Goal: Complete application form

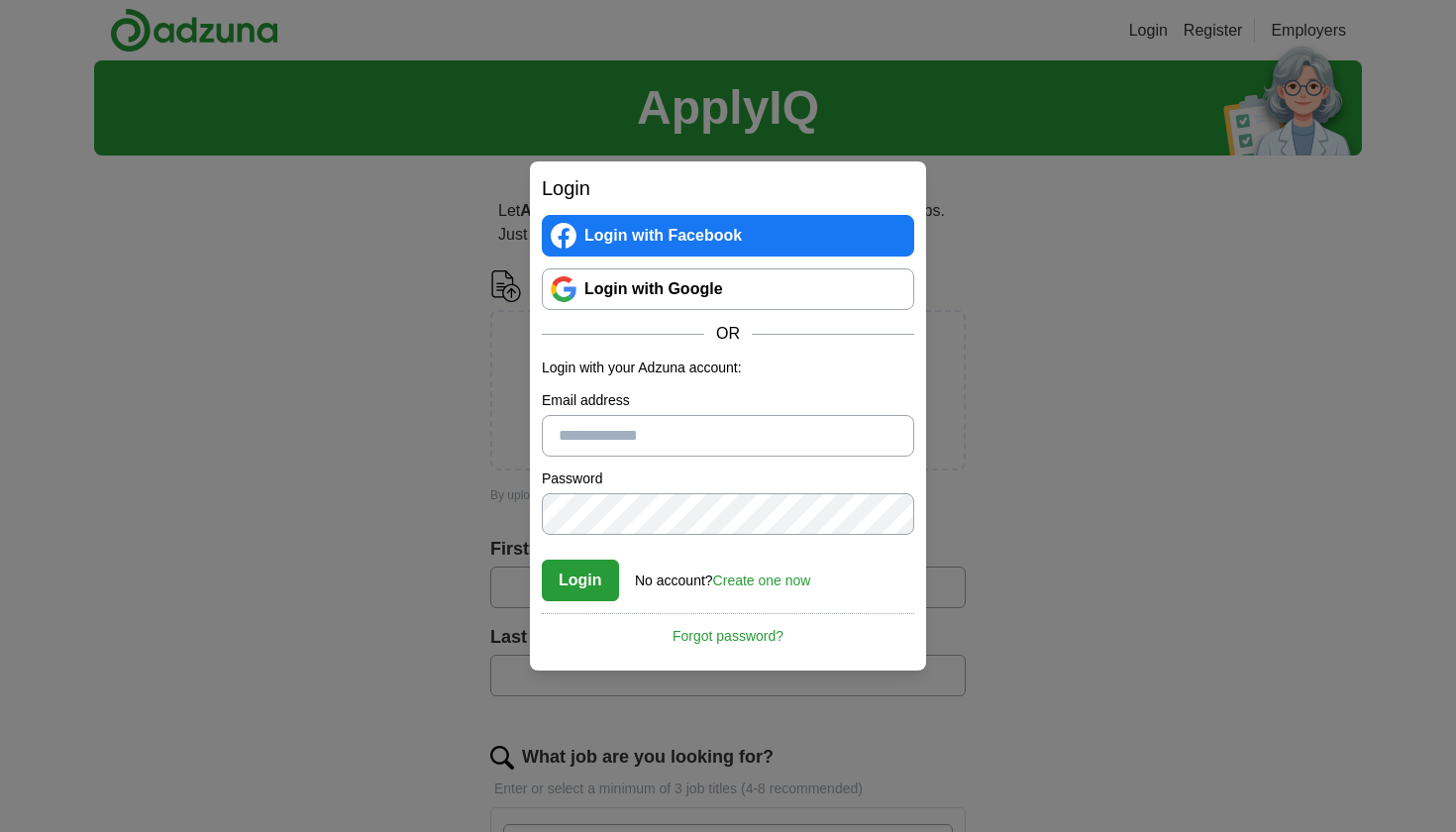
click at [594, 449] on input "Email address" at bounding box center [728, 436] width 372 height 42
click at [657, 304] on link "Login with Google" at bounding box center [728, 289] width 372 height 42
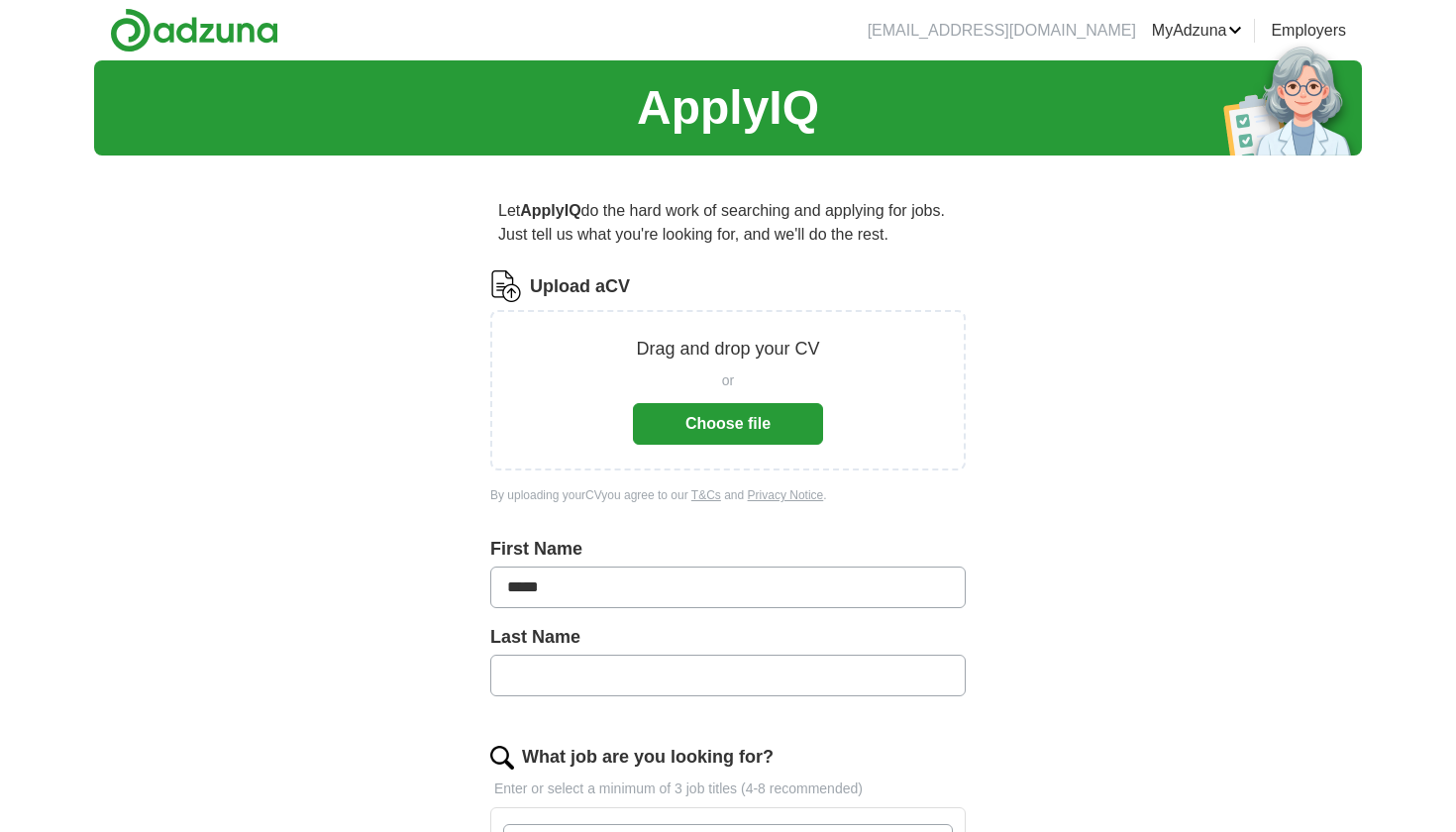
type input "****"
type input "******"
click at [1177, 487] on div "ApplyIQ Let ApplyIQ do the hard work of searching and applying for jobs. Just t…" at bounding box center [728, 735] width 1268 height 1350
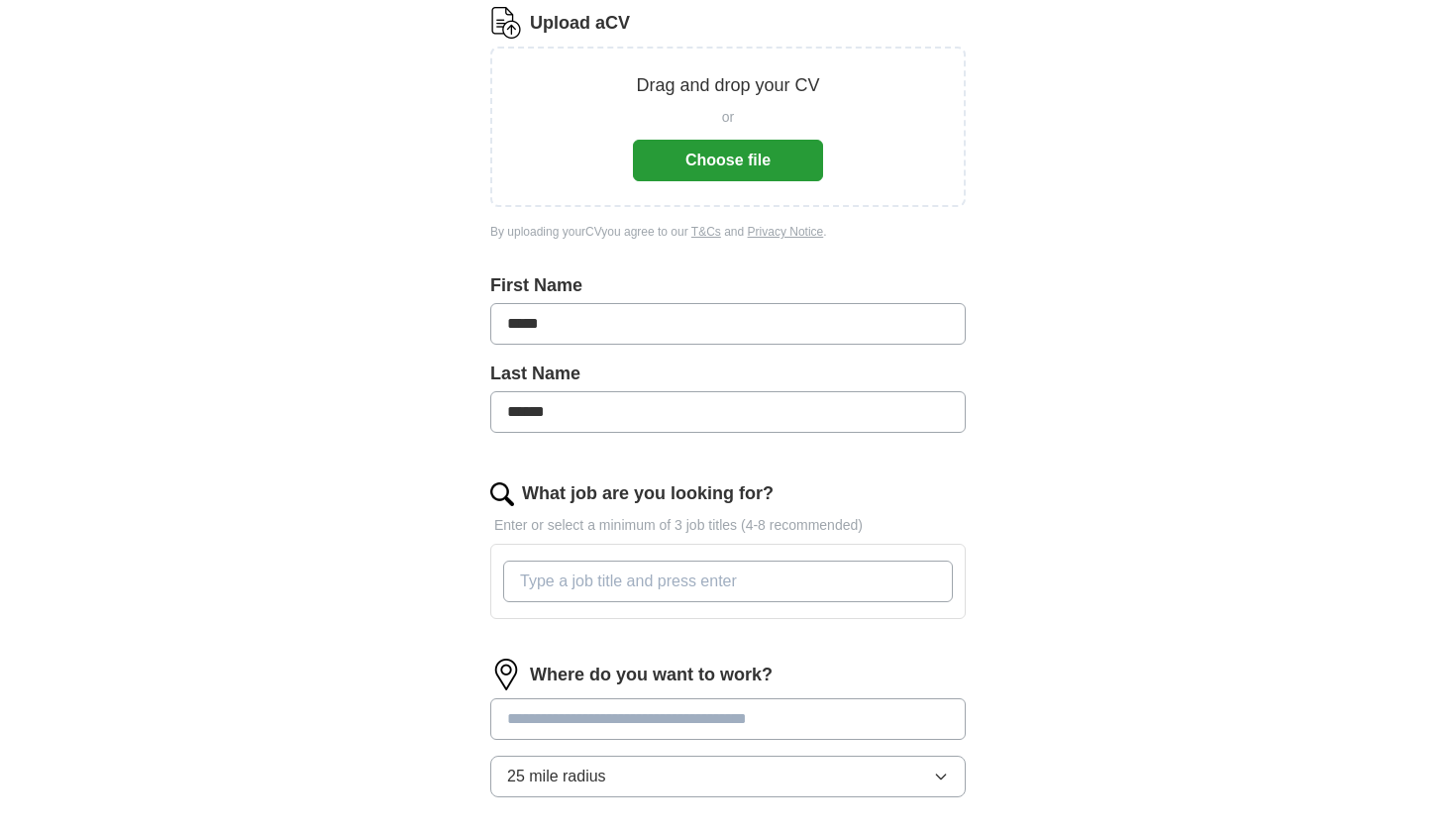
scroll to position [282, 0]
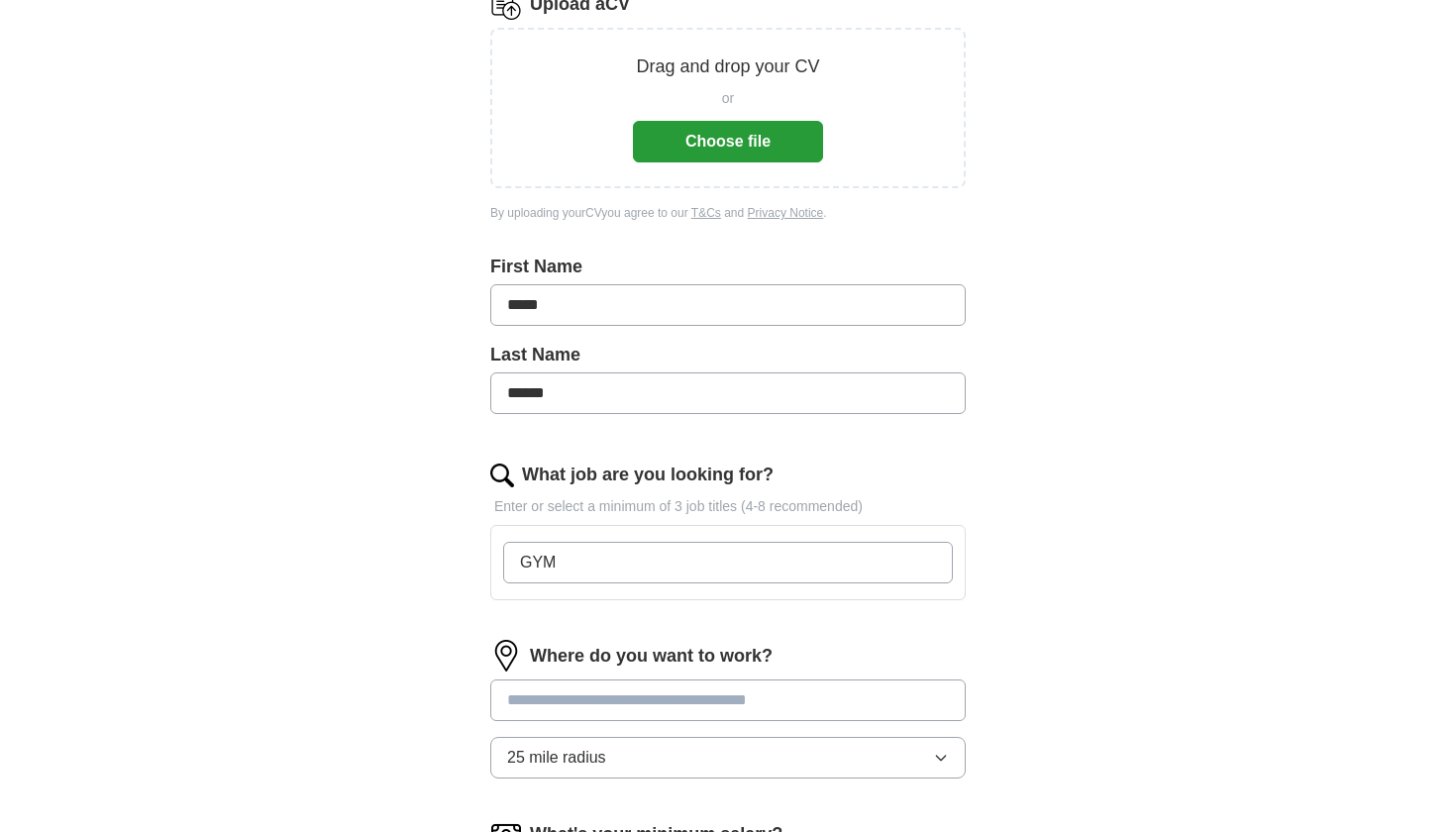
click at [934, 569] on input "GYM" at bounding box center [728, 563] width 450 height 42
click at [934, 564] on input "GYM" at bounding box center [728, 563] width 450 height 42
click at [931, 564] on input "GYM" at bounding box center [728, 563] width 450 height 42
type input "GYM"
click at [972, 535] on div "Let ApplyIQ do the hard work of searching and applying for jobs. Just tell us w…" at bounding box center [728, 508] width 634 height 1239
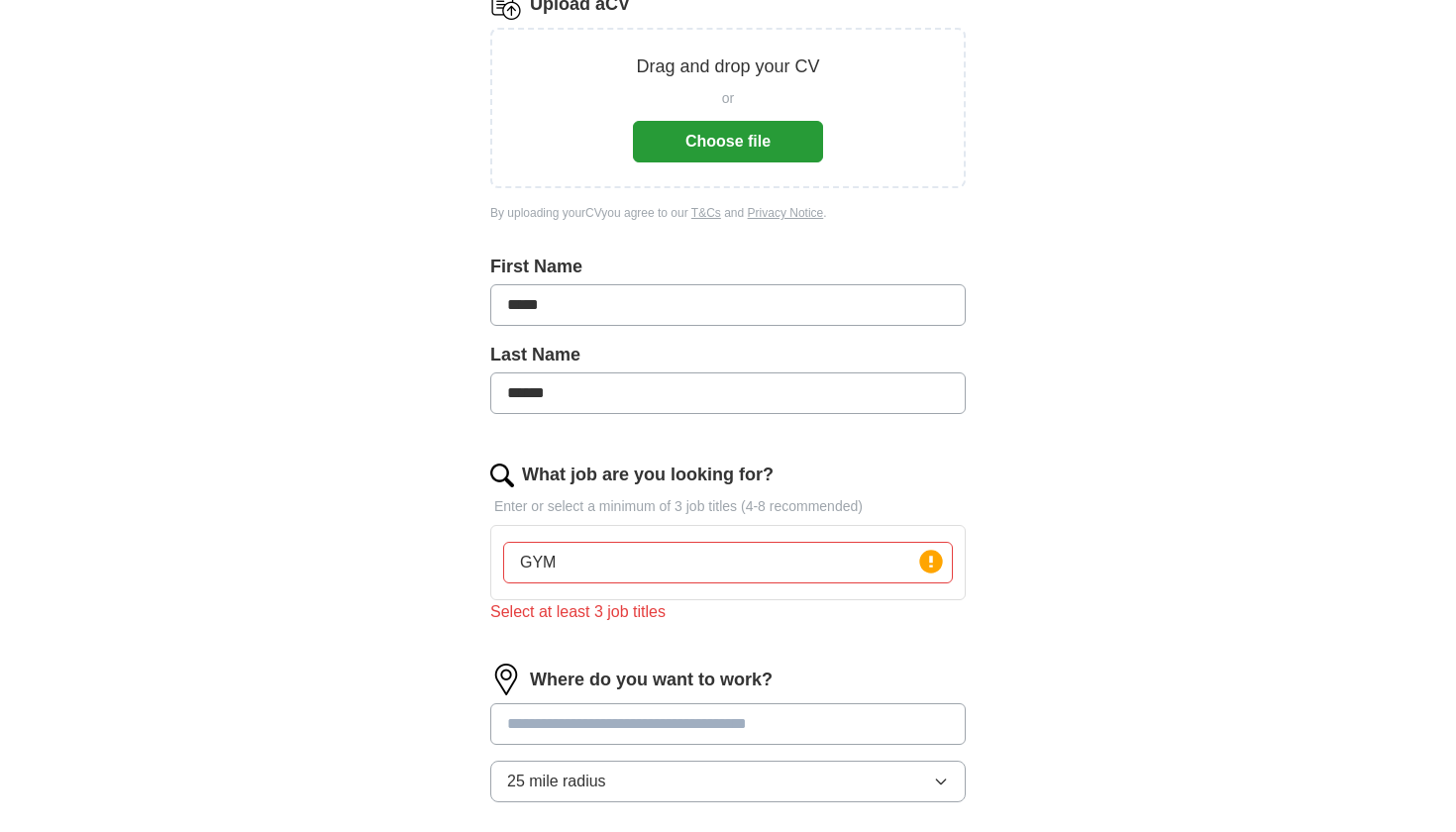
click at [826, 555] on input "GYM" at bounding box center [728, 563] width 450 height 42
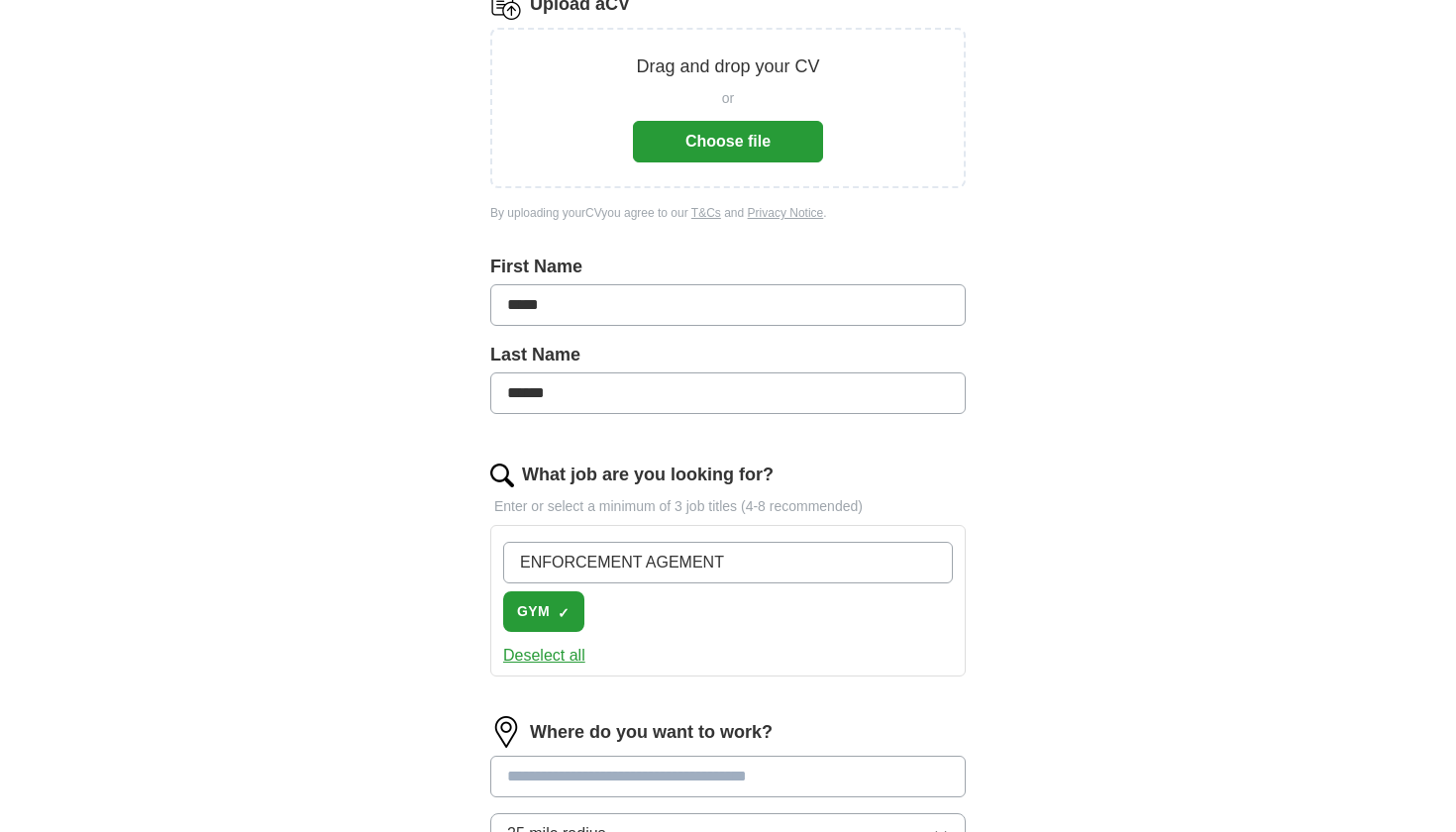
type input "ENFORCEMENT AGEMENT"
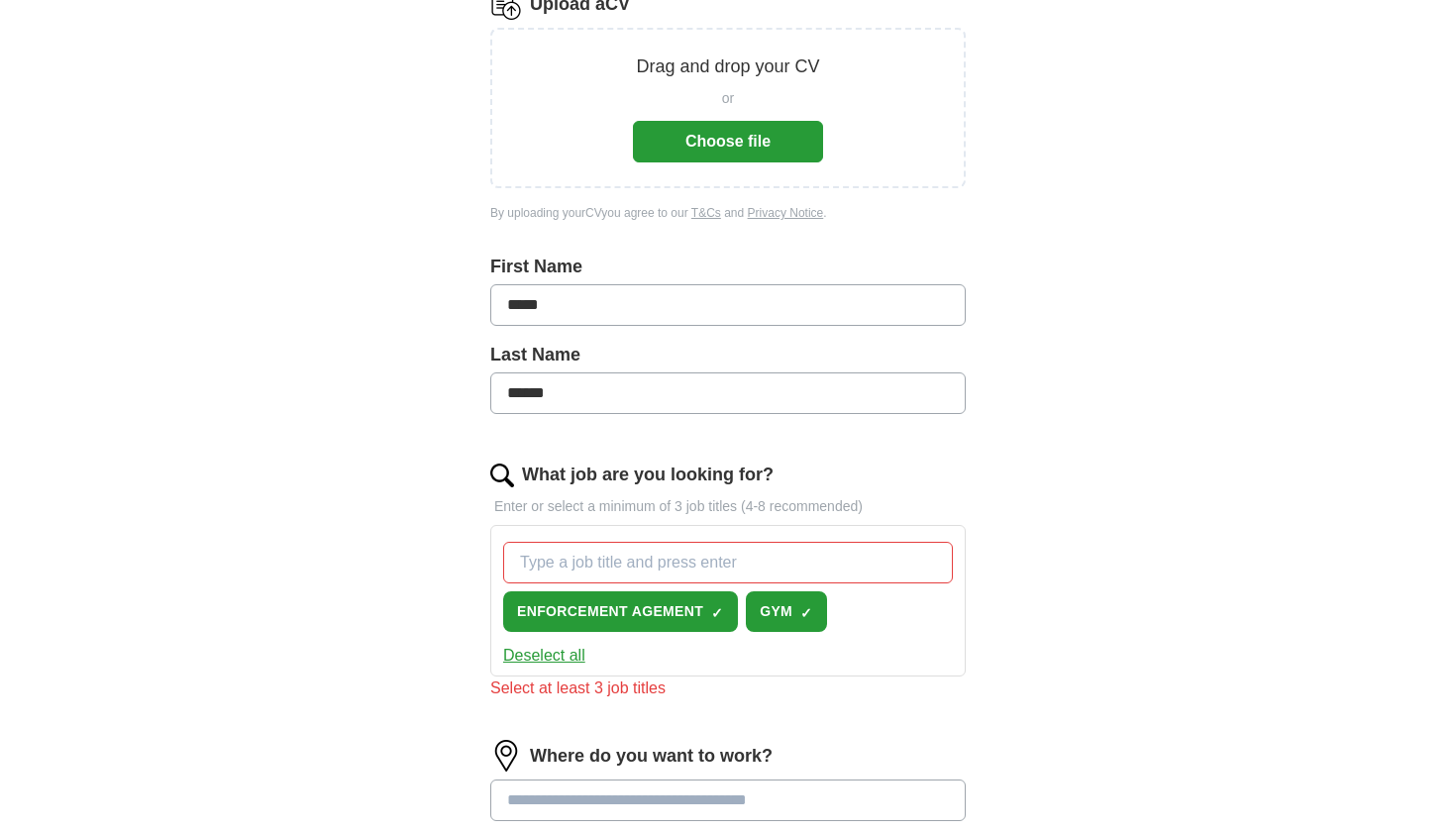
click at [1269, 445] on div "ApplyIQ Let ApplyIQ do the hard work of searching and applying for jobs. Just t…" at bounding box center [728, 503] width 1268 height 1450
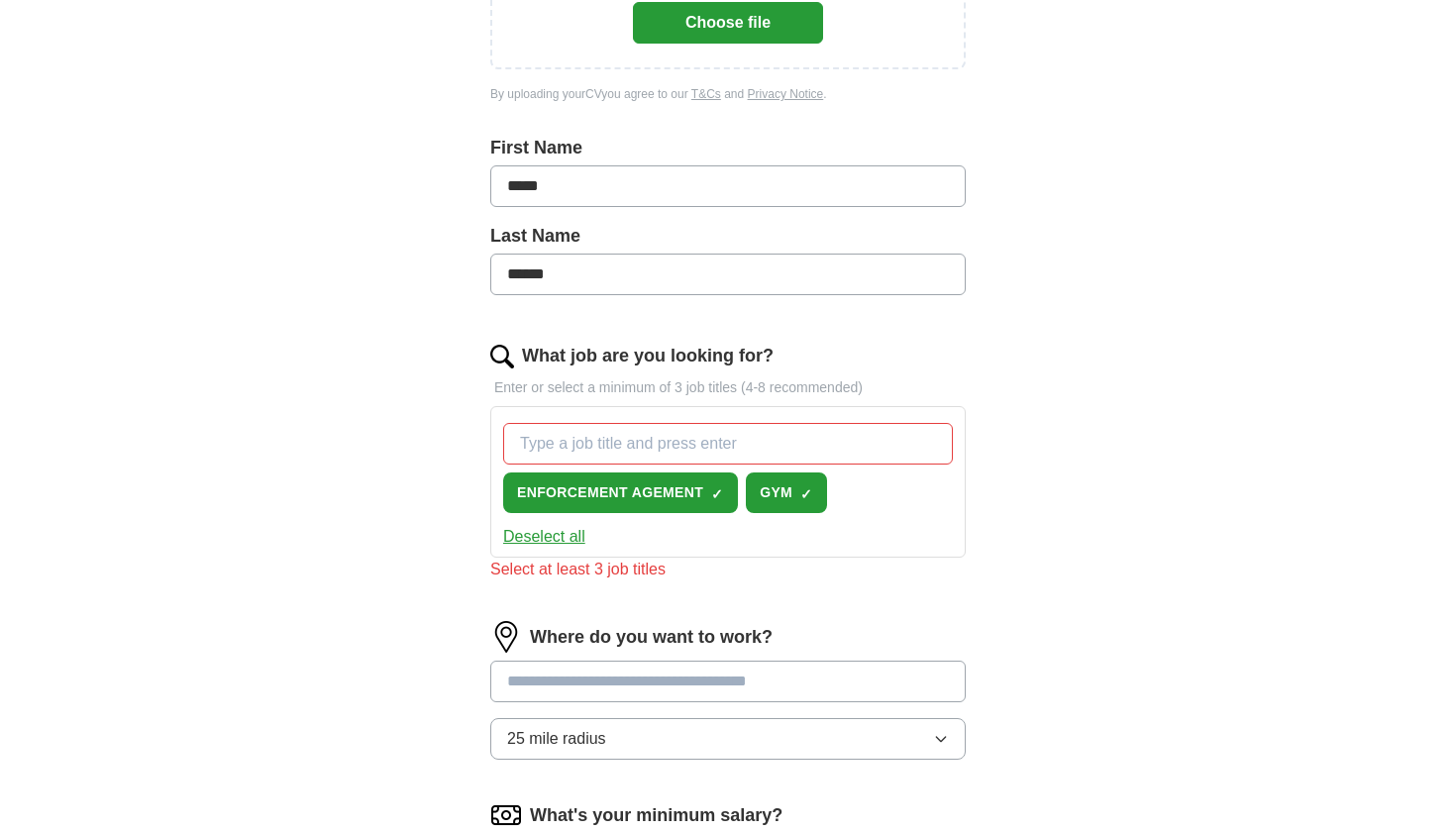
scroll to position [498, 0]
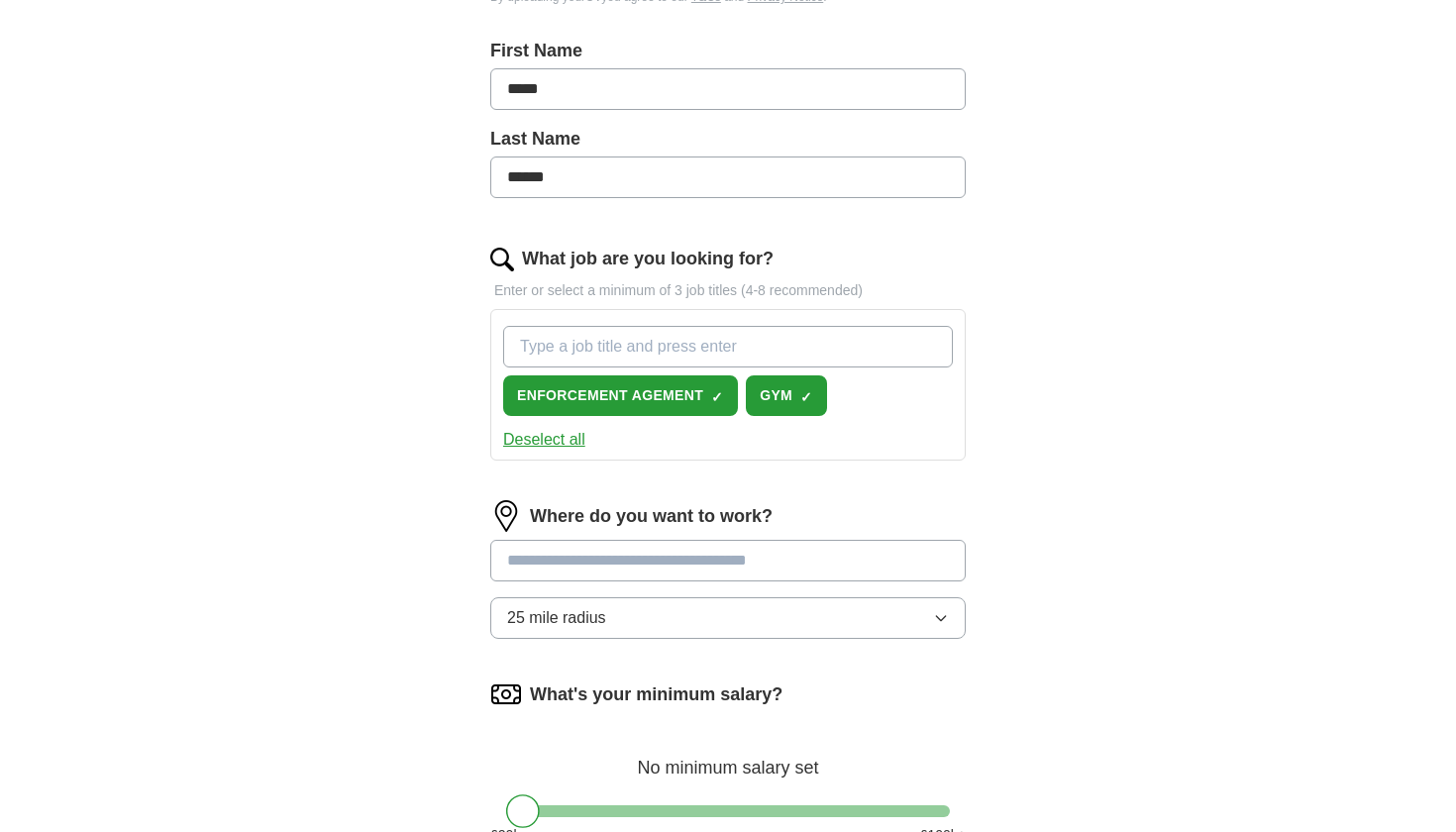
click at [891, 350] on input "What job are you looking for?" at bounding box center [728, 347] width 450 height 42
click at [924, 349] on input "What job are you looking for?" at bounding box center [728, 347] width 450 height 42
click at [867, 342] on input "What job are you looking for?" at bounding box center [728, 347] width 450 height 42
click at [1162, 349] on div "ApplyIQ Let ApplyIQ do the hard work of searching and applying for jobs. Just t…" at bounding box center [728, 275] width 1268 height 1426
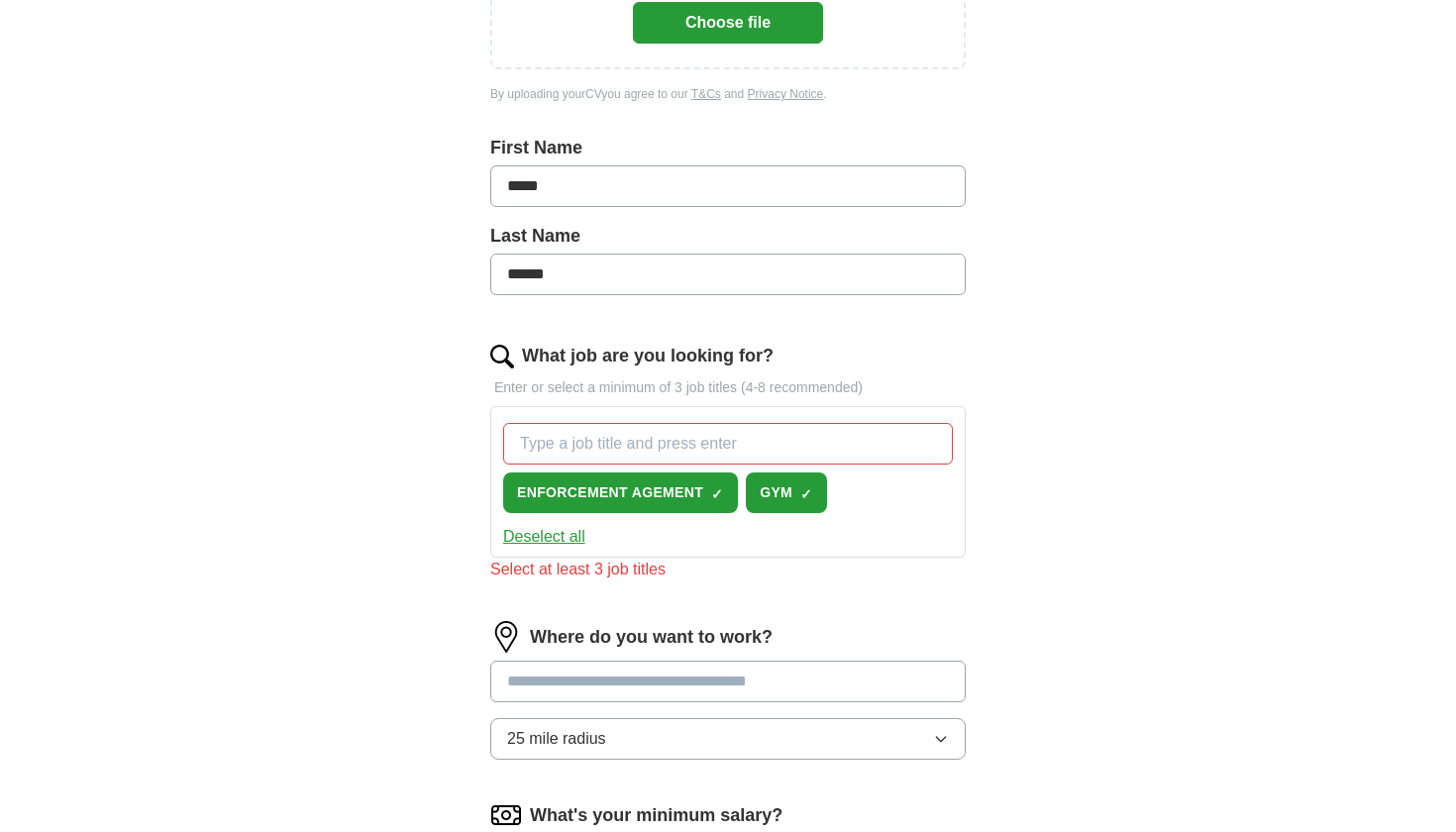
scroll to position [431, 0]
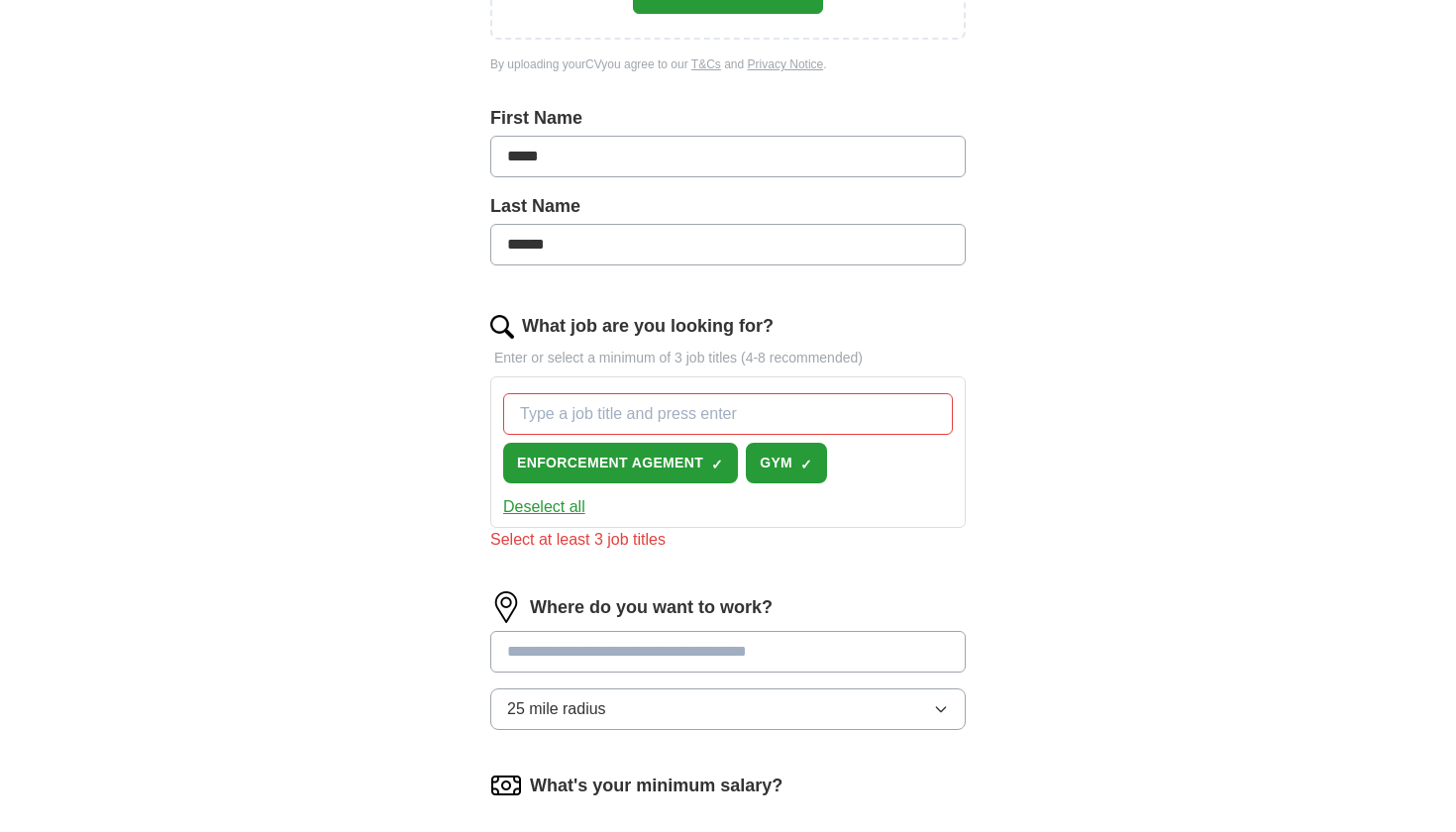
click at [627, 422] on input "What job are you looking for?" at bounding box center [728, 414] width 450 height 42
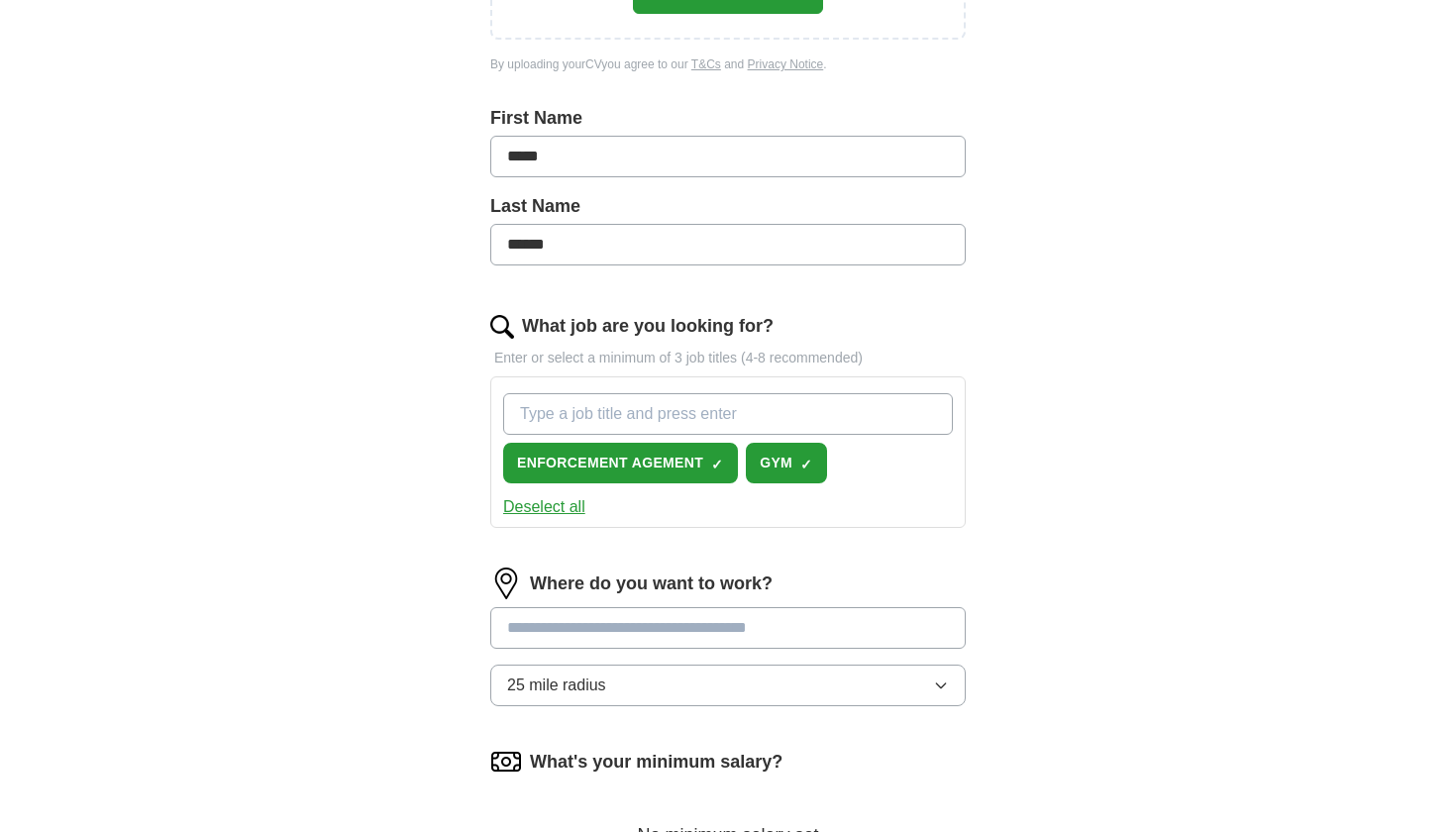
click at [627, 422] on input "What job are you looking for?" at bounding box center [728, 414] width 450 height 42
type input "pt"
click at [699, 636] on input at bounding box center [728, 628] width 475 height 42
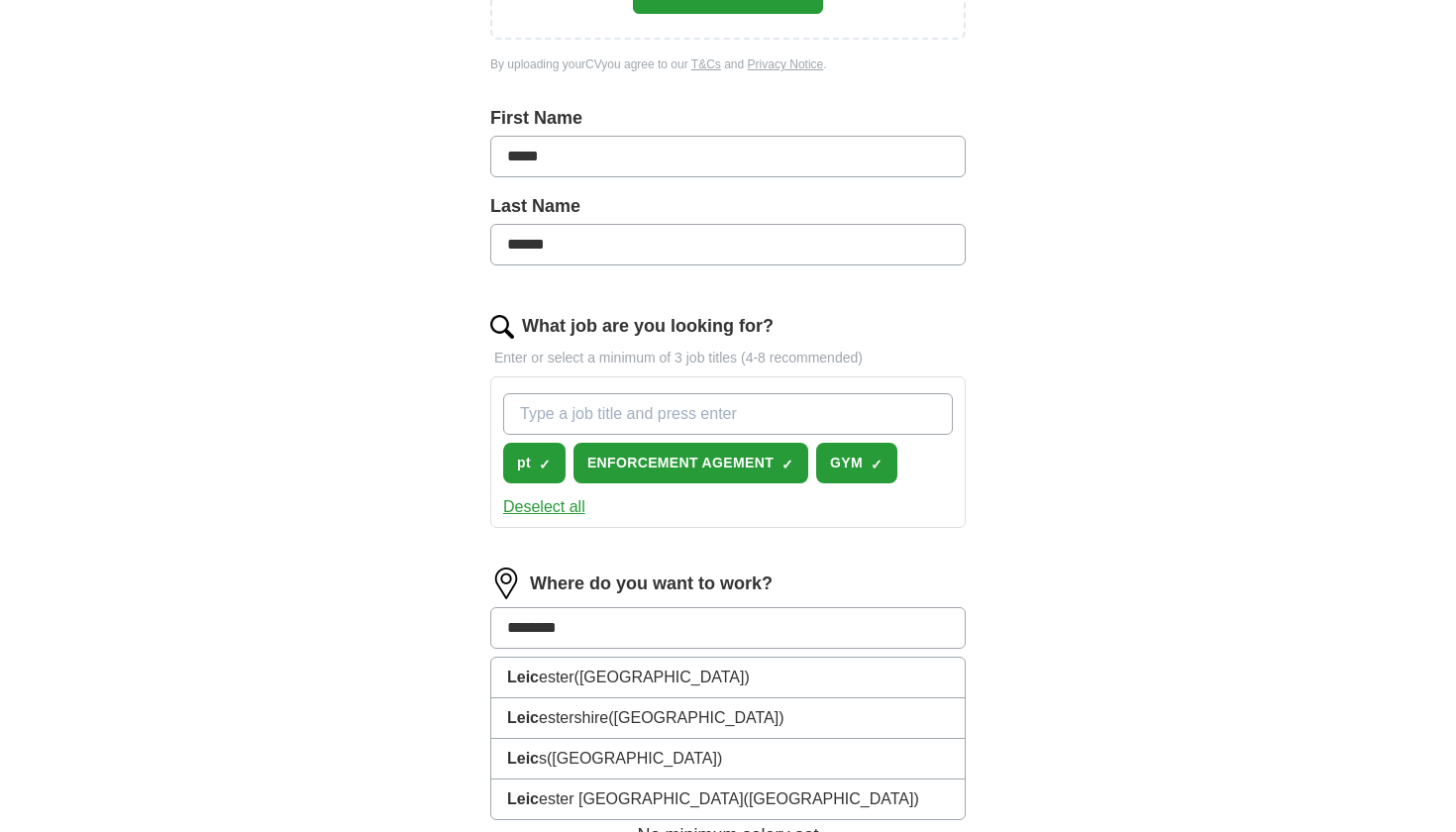
type input "*********"
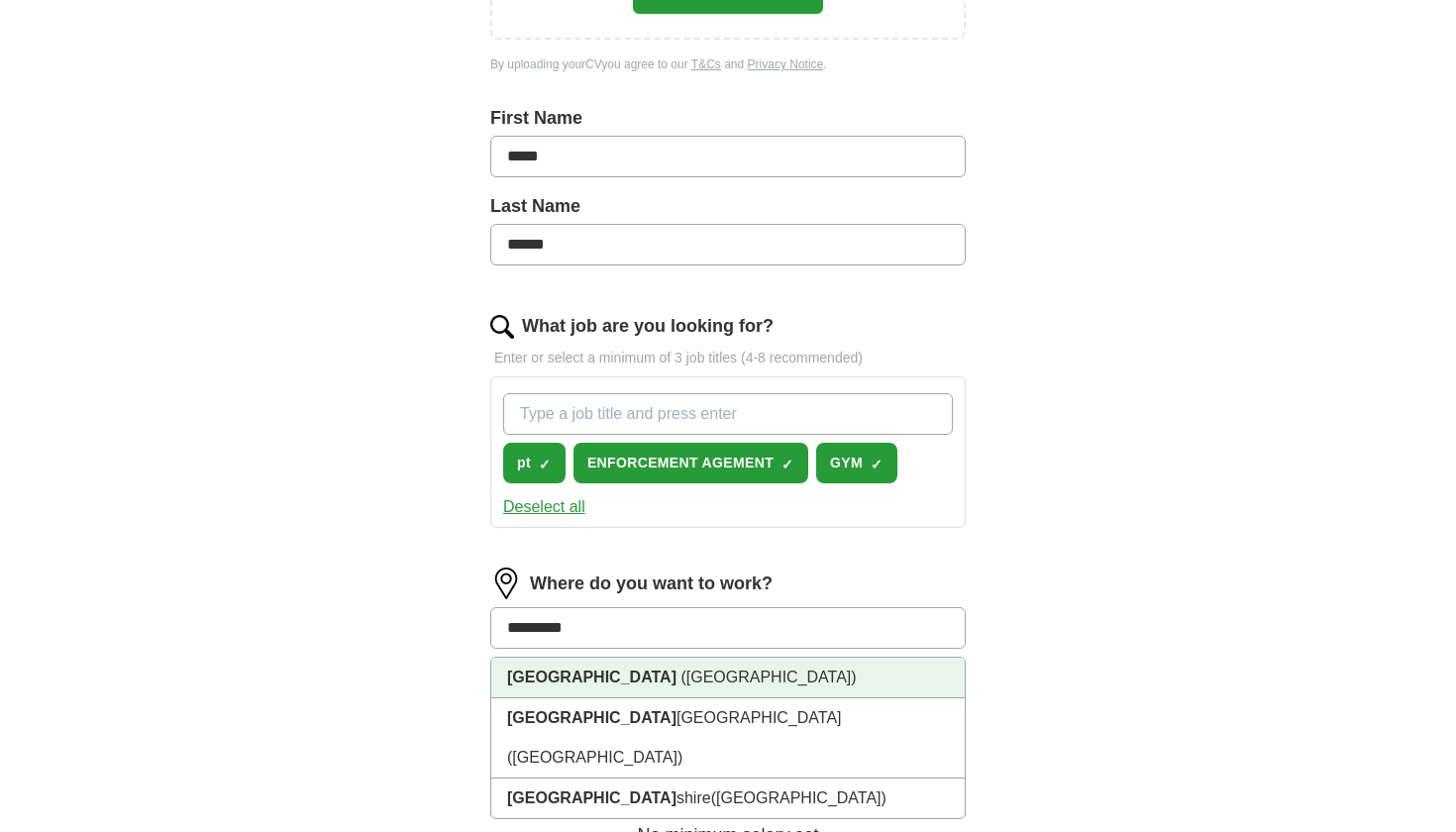
click at [530, 691] on li "Leicester (Leicestershire)" at bounding box center [728, 677] width 473 height 41
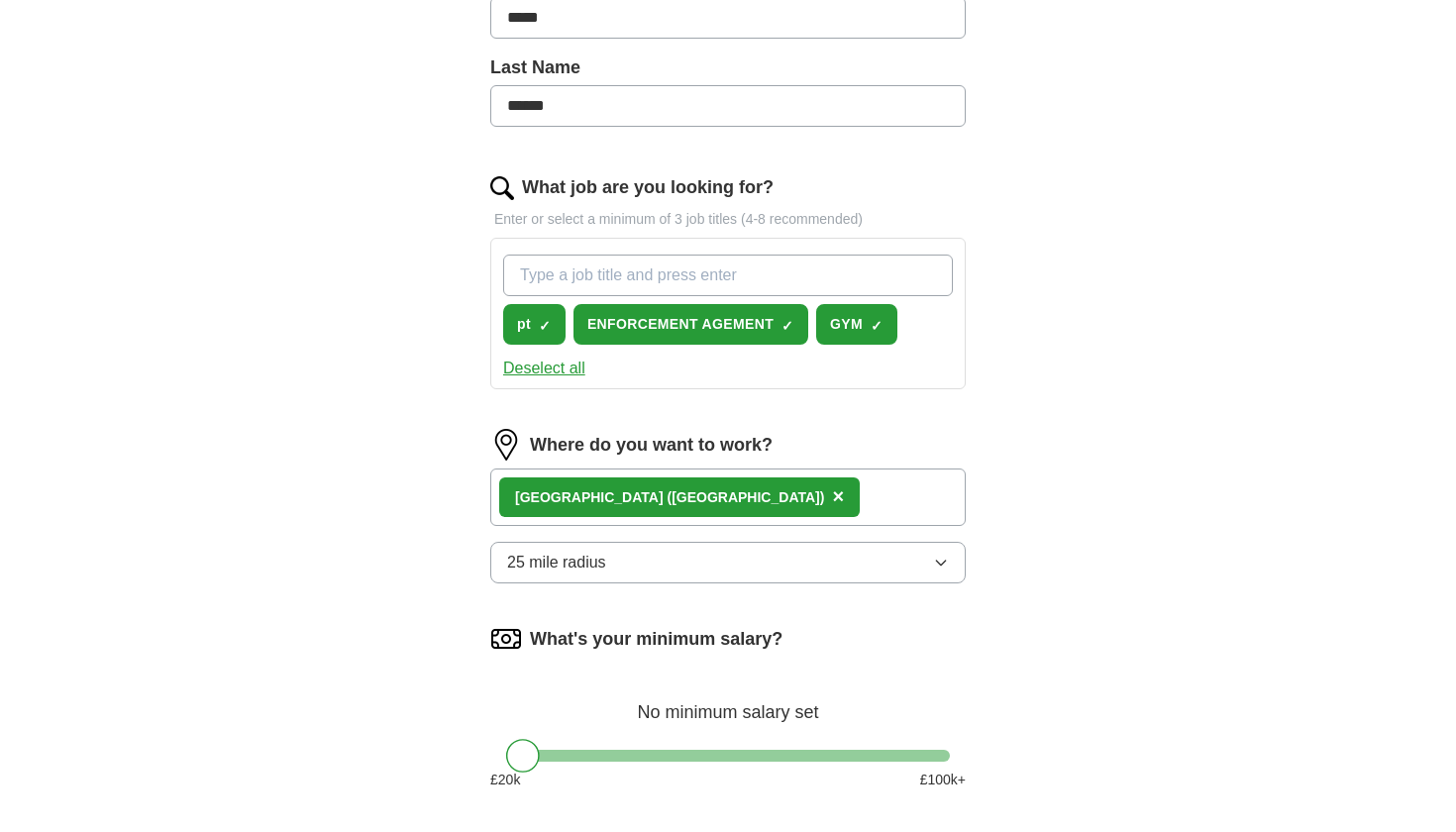
scroll to position [703, 0]
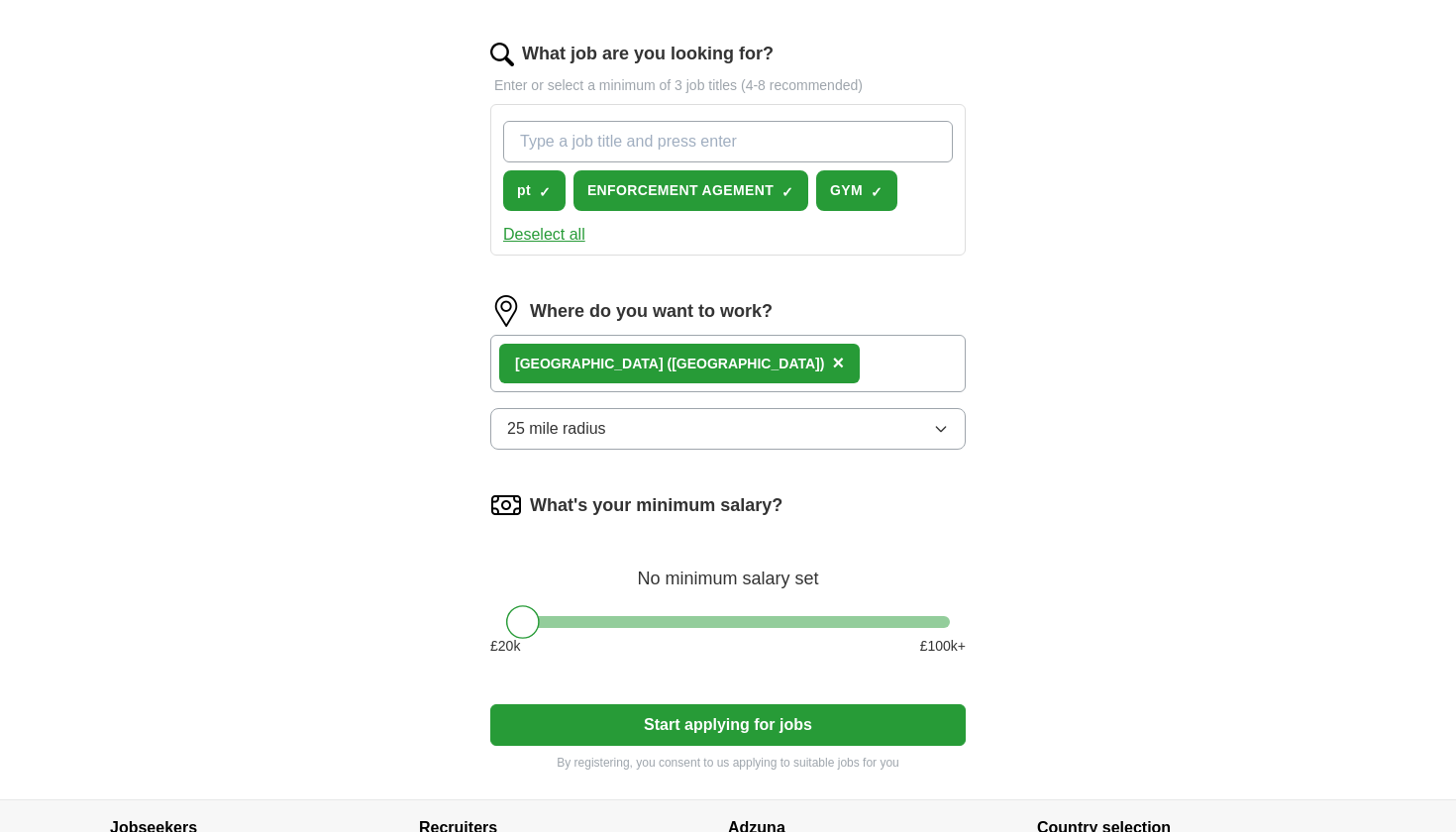
click at [625, 718] on button "Start applying for jobs" at bounding box center [728, 725] width 475 height 42
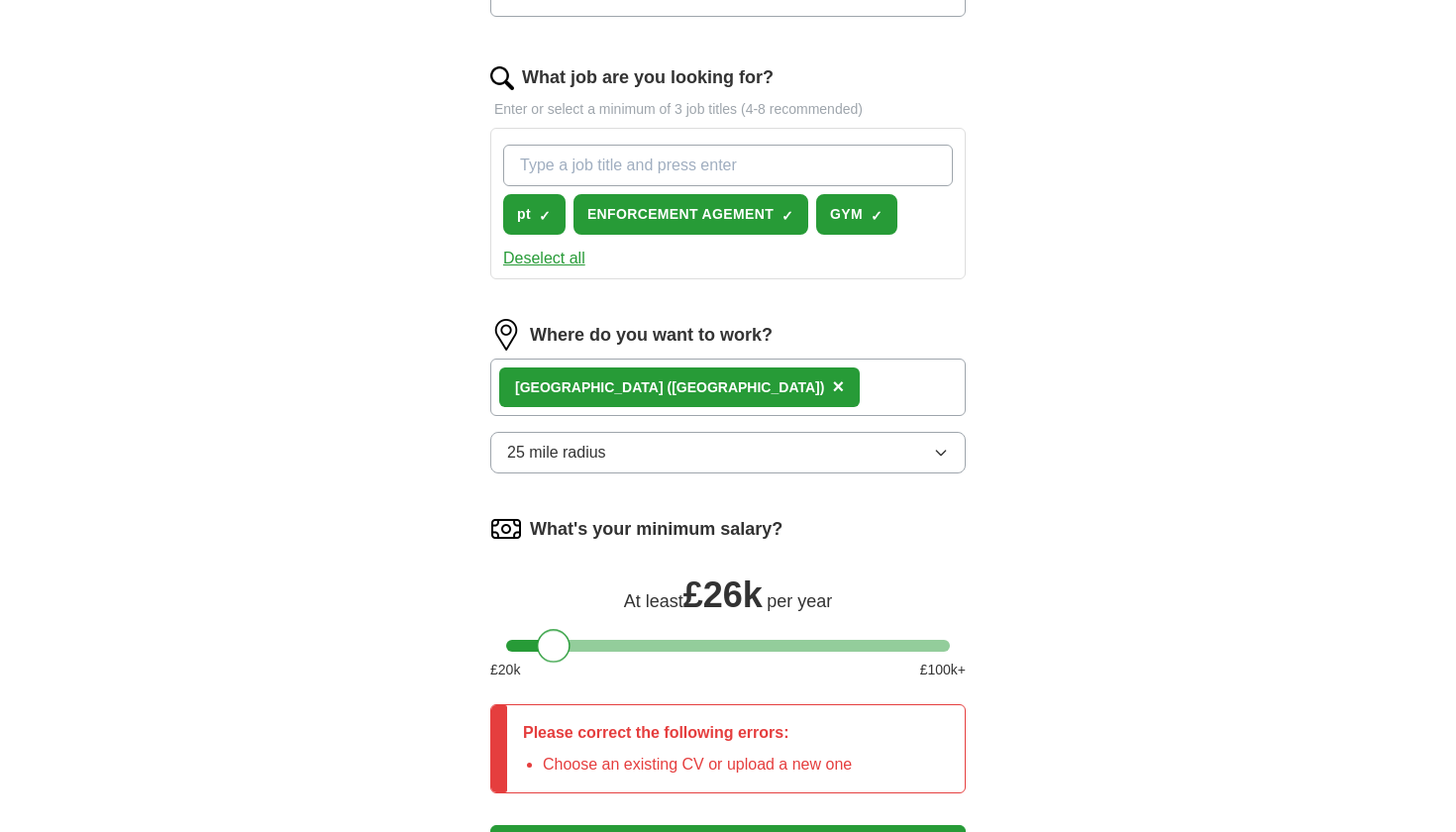
click at [555, 640] on div at bounding box center [728, 646] width 444 height 12
click at [538, 640] on div at bounding box center [554, 646] width 34 height 34
click at [526, 640] on div at bounding box center [728, 646] width 444 height 12
click at [503, 588] on div "At least £ 20k per year" at bounding box center [728, 592] width 475 height 48
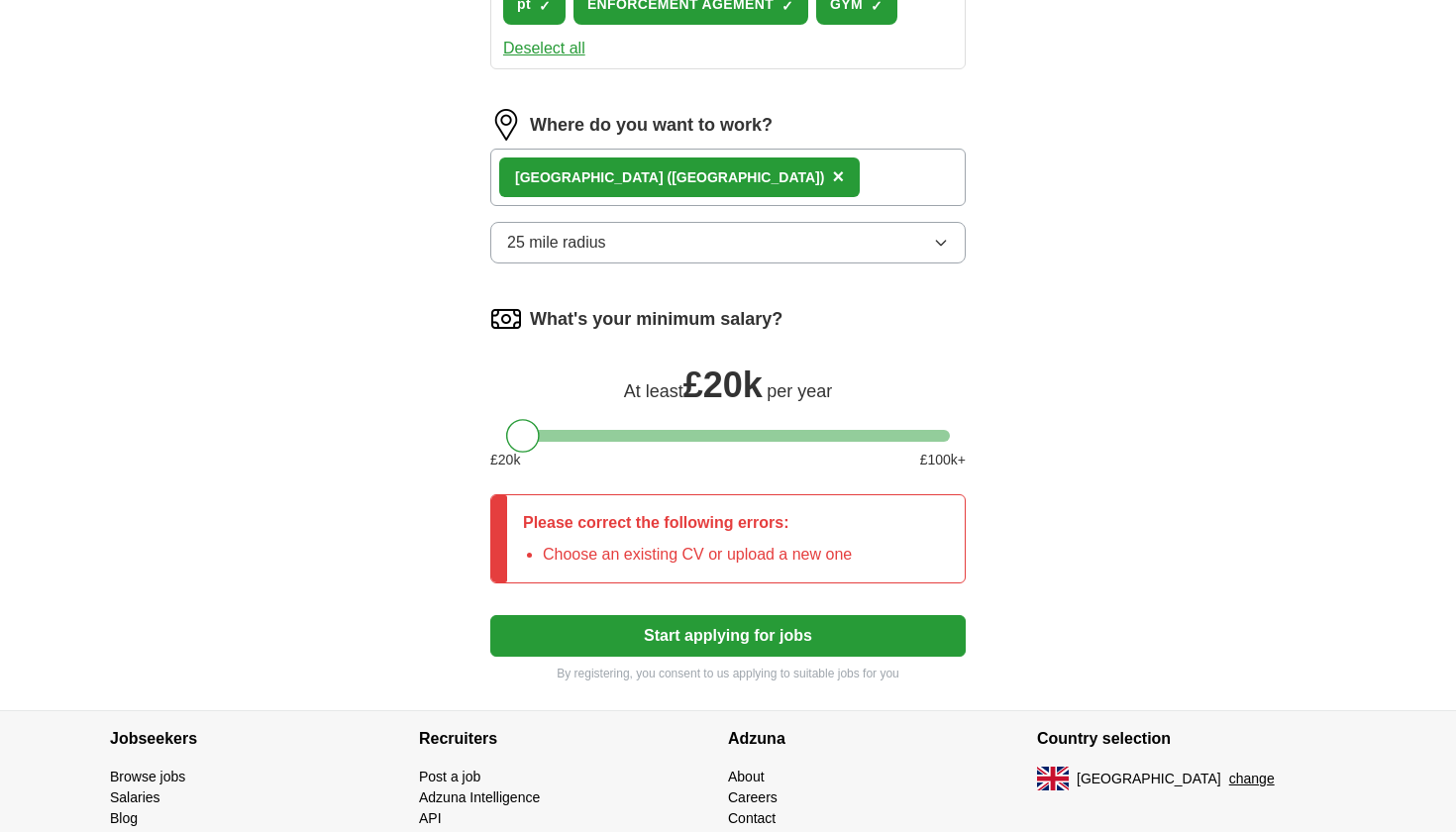
scroll to position [925, 0]
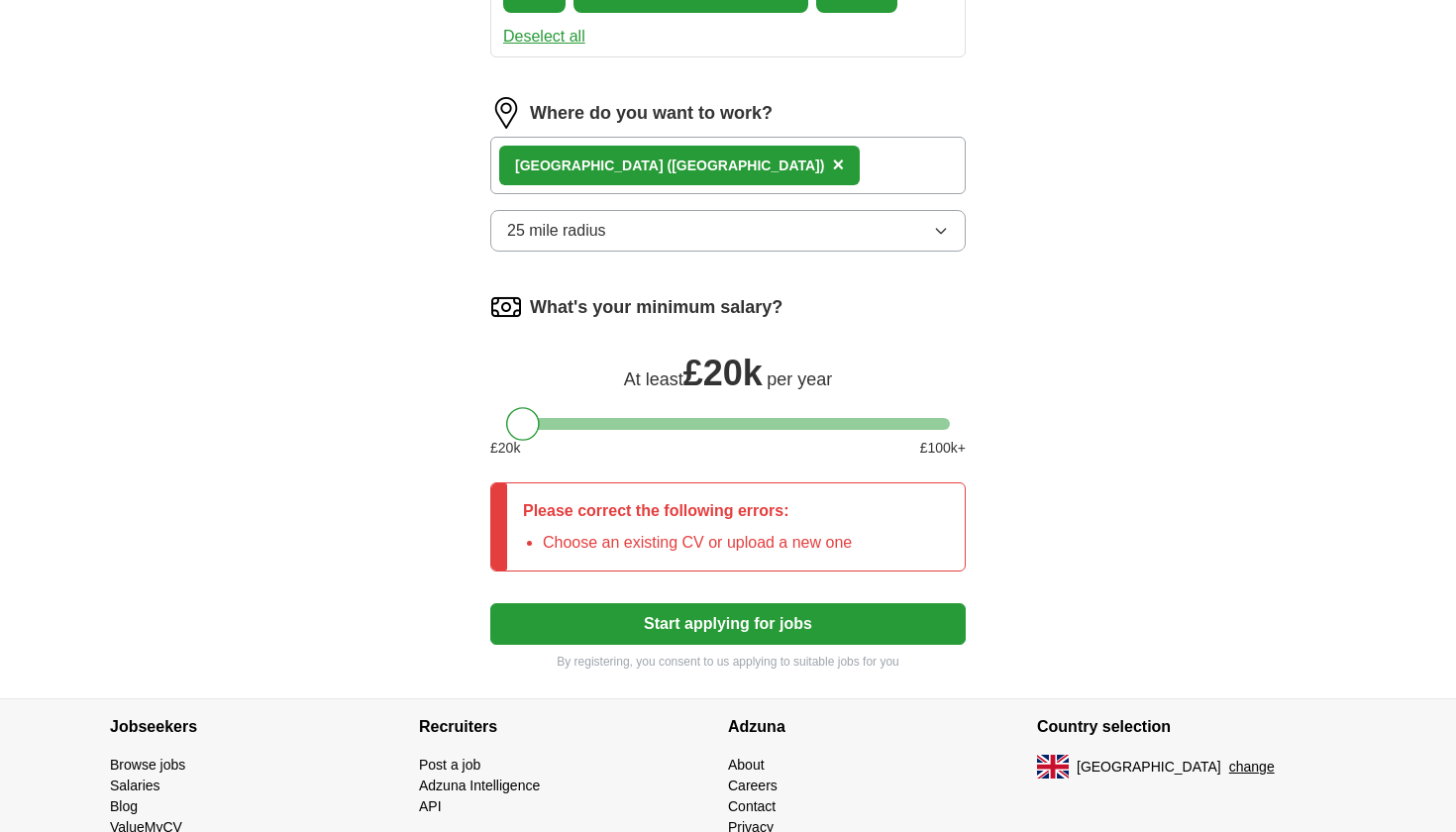
click at [613, 620] on button "Start applying for jobs" at bounding box center [728, 624] width 475 height 42
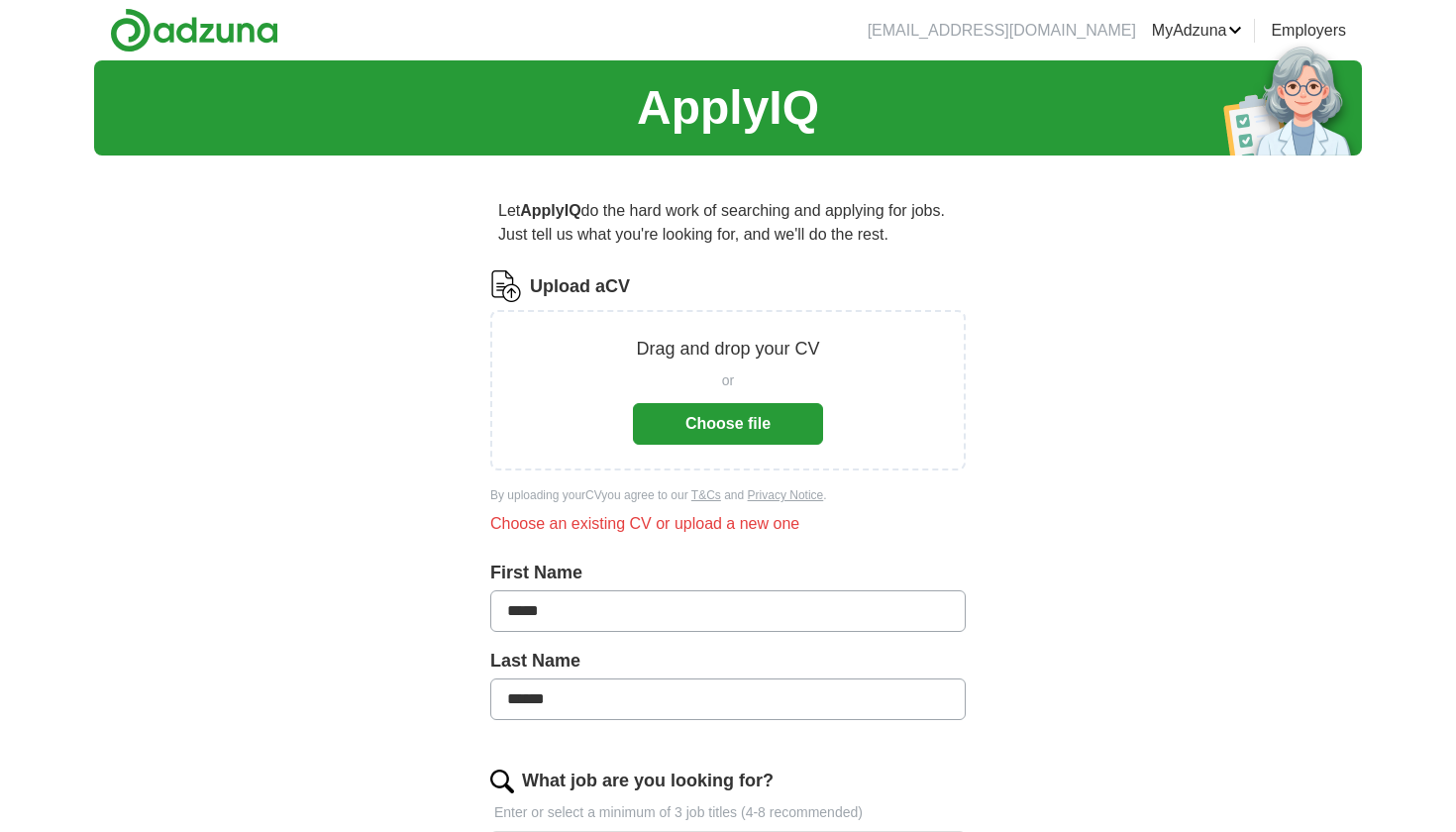
scroll to position [0, 0]
click at [745, 413] on button "Choose file" at bounding box center [728, 424] width 190 height 42
